Goal: Submit feedback/report problem

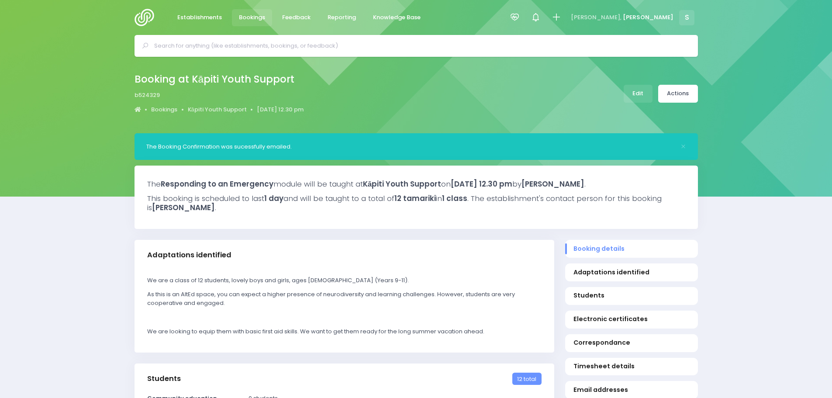
select select "5"
click at [300, 9] on link "Feedback" at bounding box center [296, 17] width 43 height 17
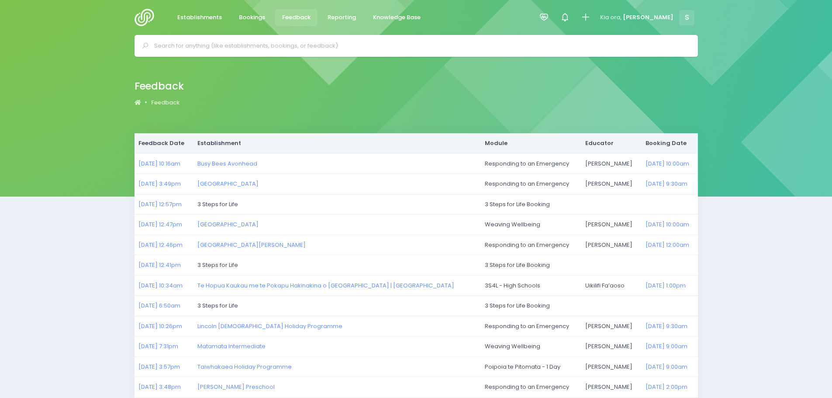
click at [141, 13] on img at bounding box center [146, 17] width 25 height 17
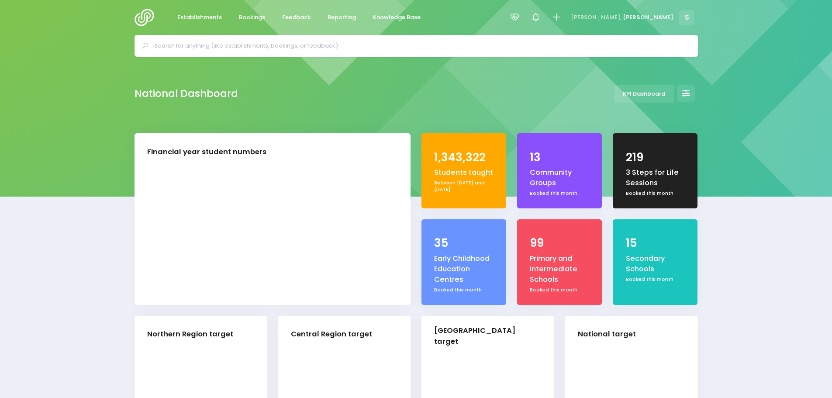
select select "5"
